Goal: Task Accomplishment & Management: Use online tool/utility

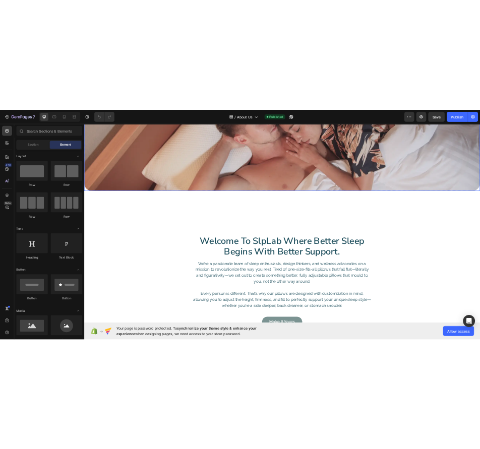
scroll to position [202, 0]
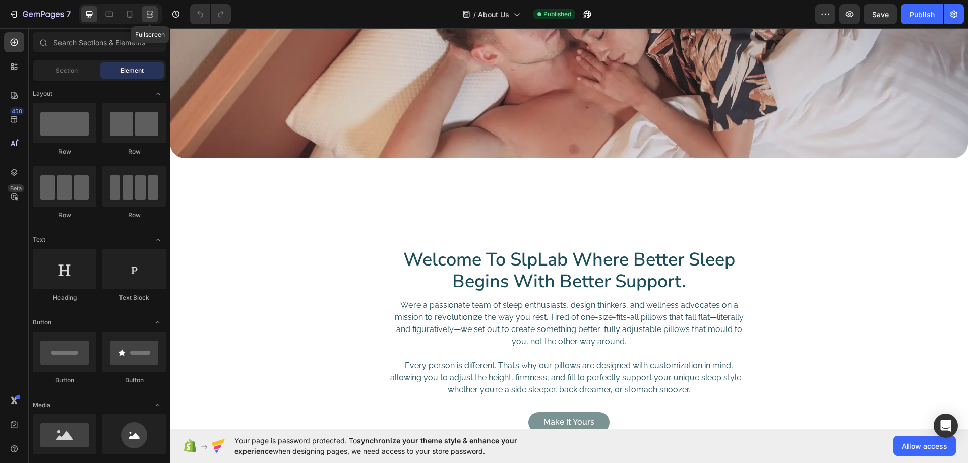
click at [145, 15] on icon at bounding box center [150, 14] width 10 height 10
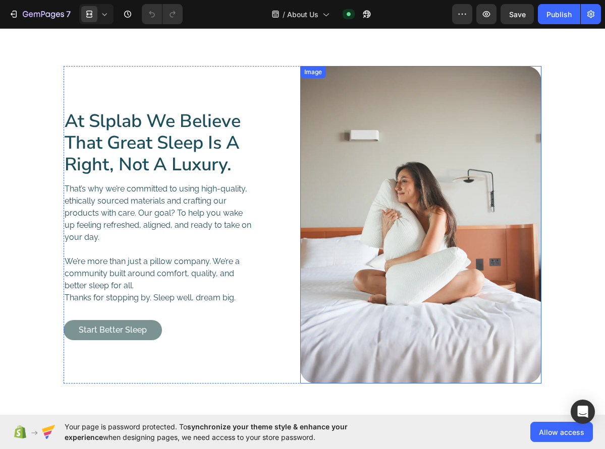
scroll to position [756, 0]
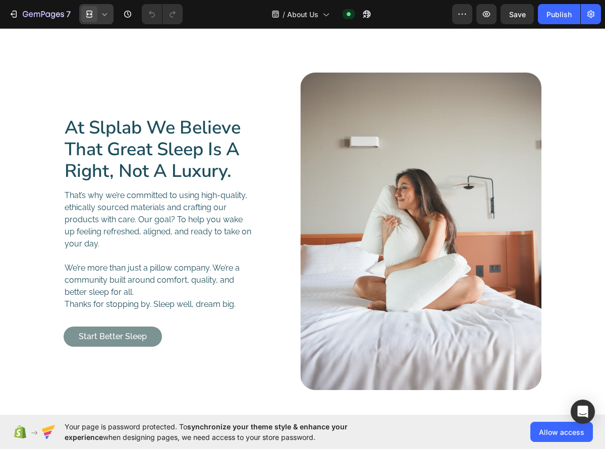
click at [89, 14] on icon at bounding box center [90, 14] width 3 height 3
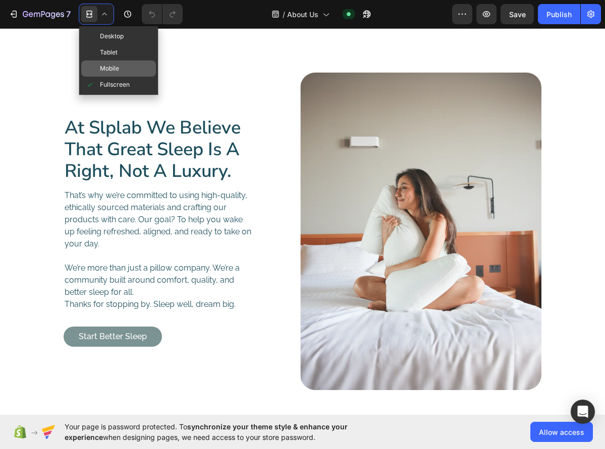
click at [123, 77] on div "Mobile" at bounding box center [118, 85] width 75 height 16
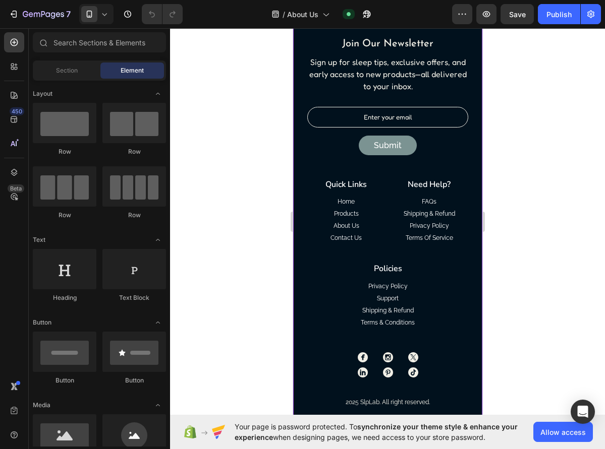
scroll to position [1590, 0]
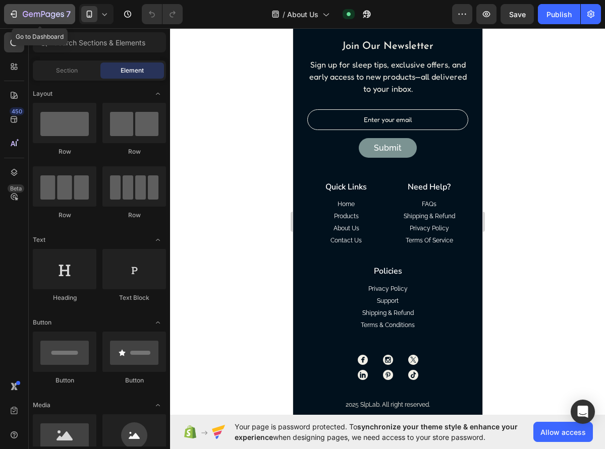
click at [22, 15] on div "7" at bounding box center [40, 14] width 62 height 12
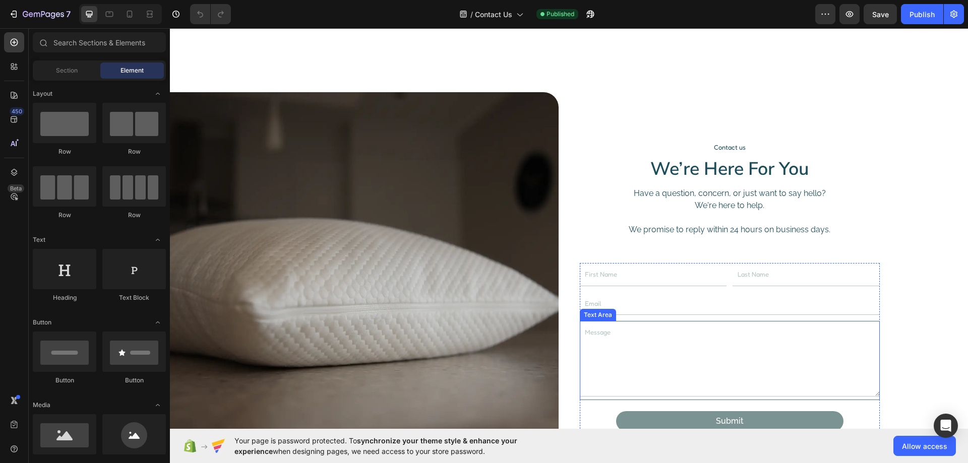
scroll to position [50, 0]
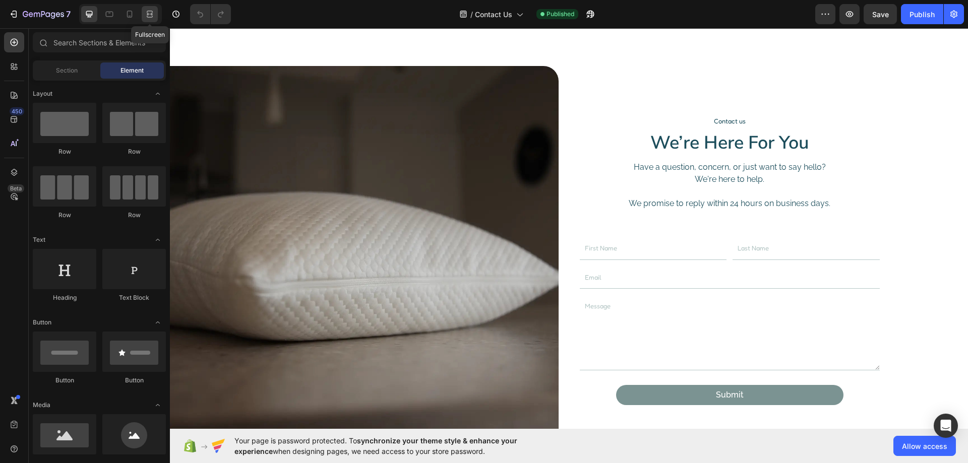
click at [144, 10] on div at bounding box center [150, 14] width 16 height 16
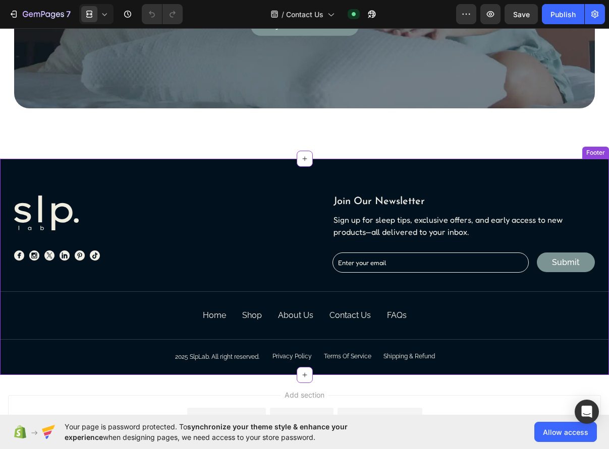
scroll to position [807, 0]
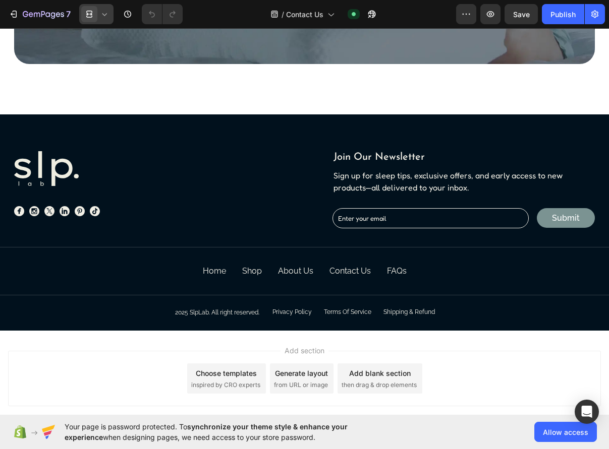
click at [107, 12] on icon at bounding box center [104, 14] width 10 height 10
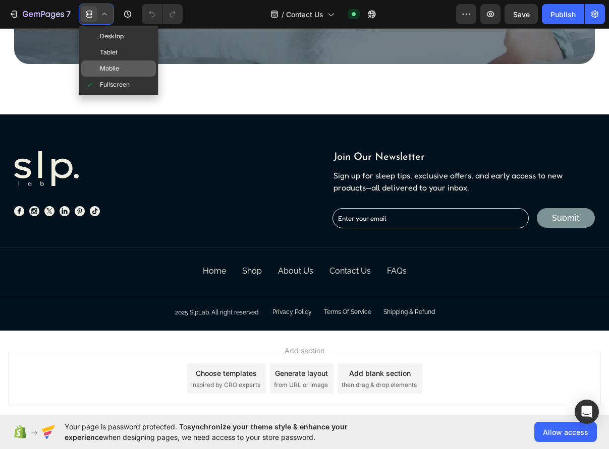
click at [117, 68] on span "Mobile" at bounding box center [109, 69] width 19 height 10
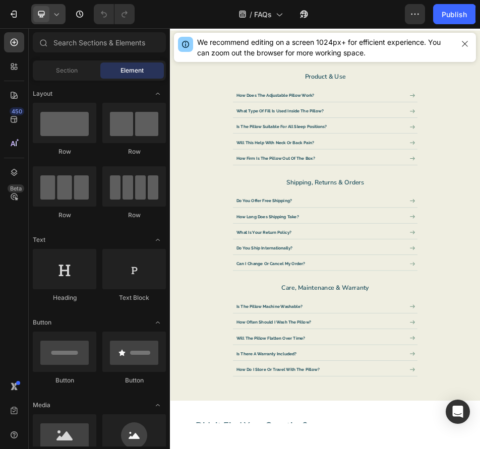
click at [56, 15] on icon at bounding box center [56, 14] width 5 height 3
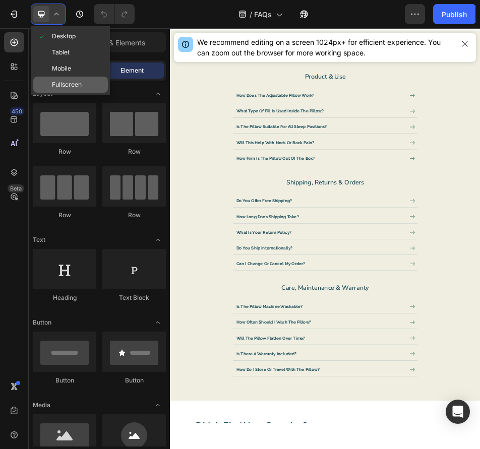
click at [66, 84] on span "Fullscreen" at bounding box center [67, 85] width 30 height 10
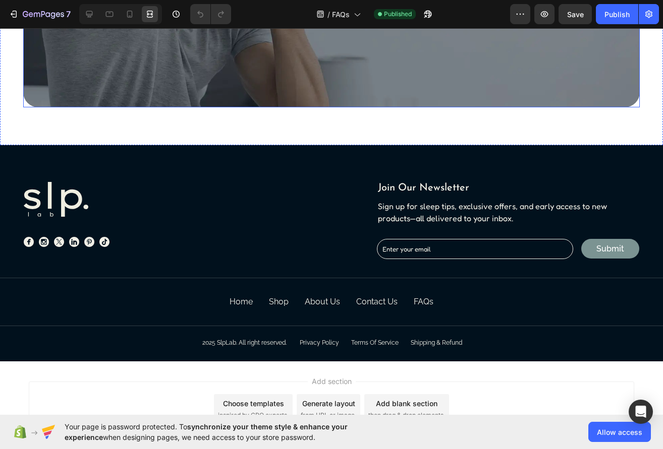
scroll to position [1160, 0]
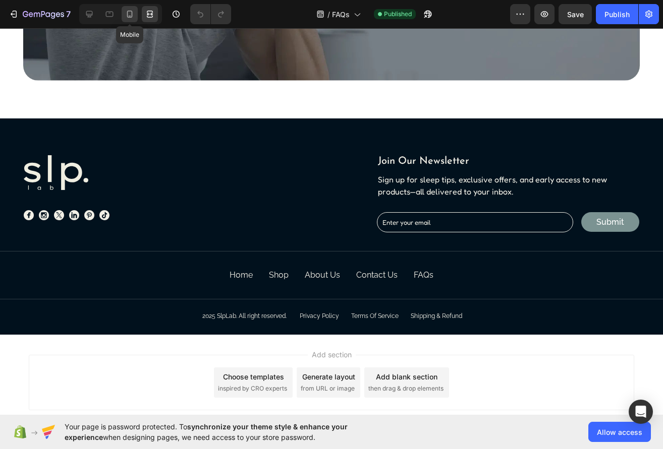
click at [128, 16] on icon at bounding box center [130, 14] width 6 height 7
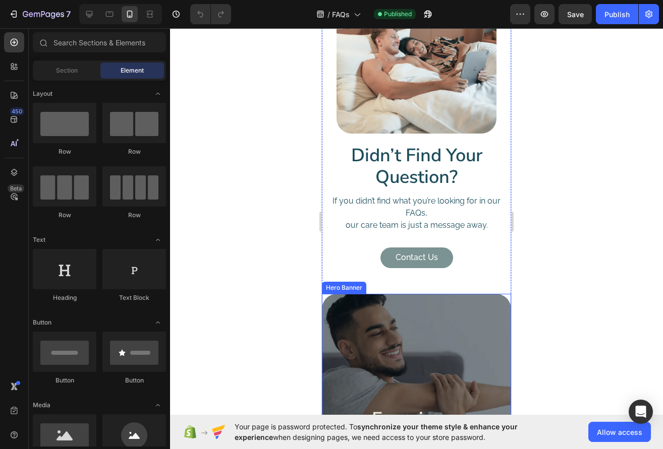
scroll to position [908, 0]
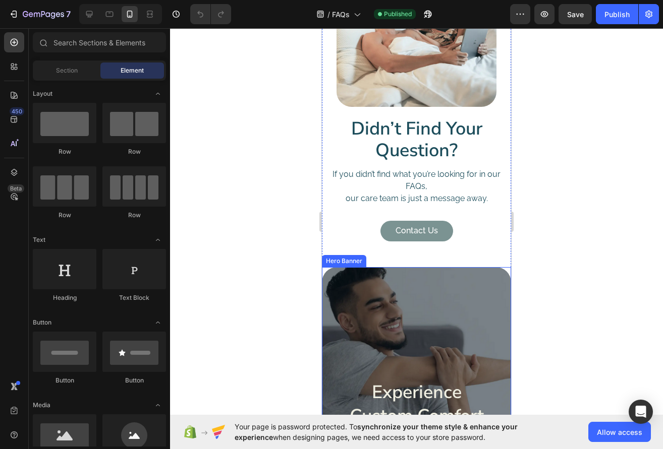
click at [397, 380] on h2 "experience custom comfort" at bounding box center [416, 404] width 145 height 49
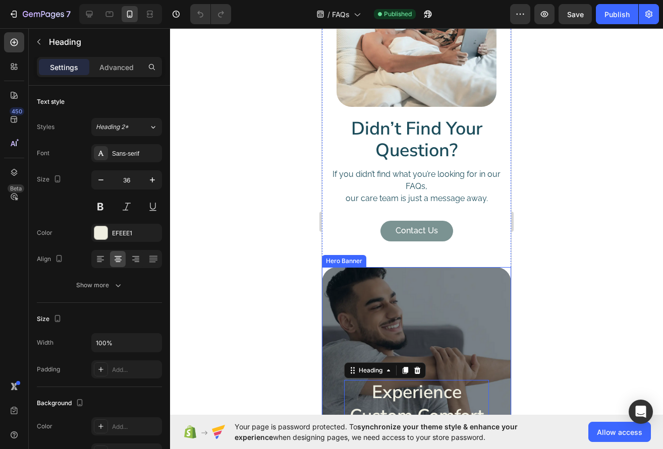
click at [425, 267] on div "Background Image" at bounding box center [416, 418] width 189 height 303
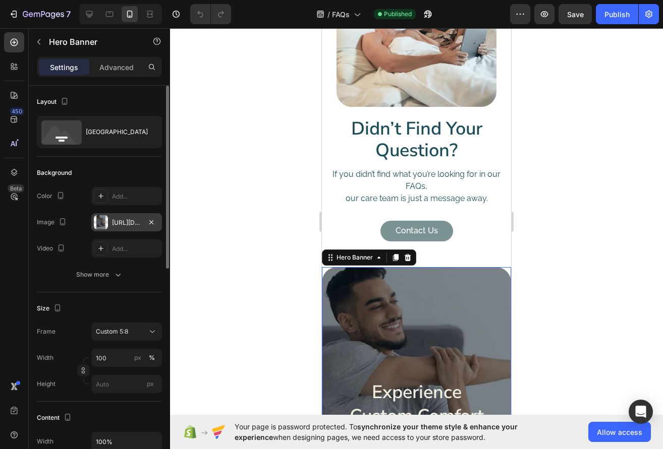
scroll to position [1060, 0]
